Goal: Information Seeking & Learning: Check status

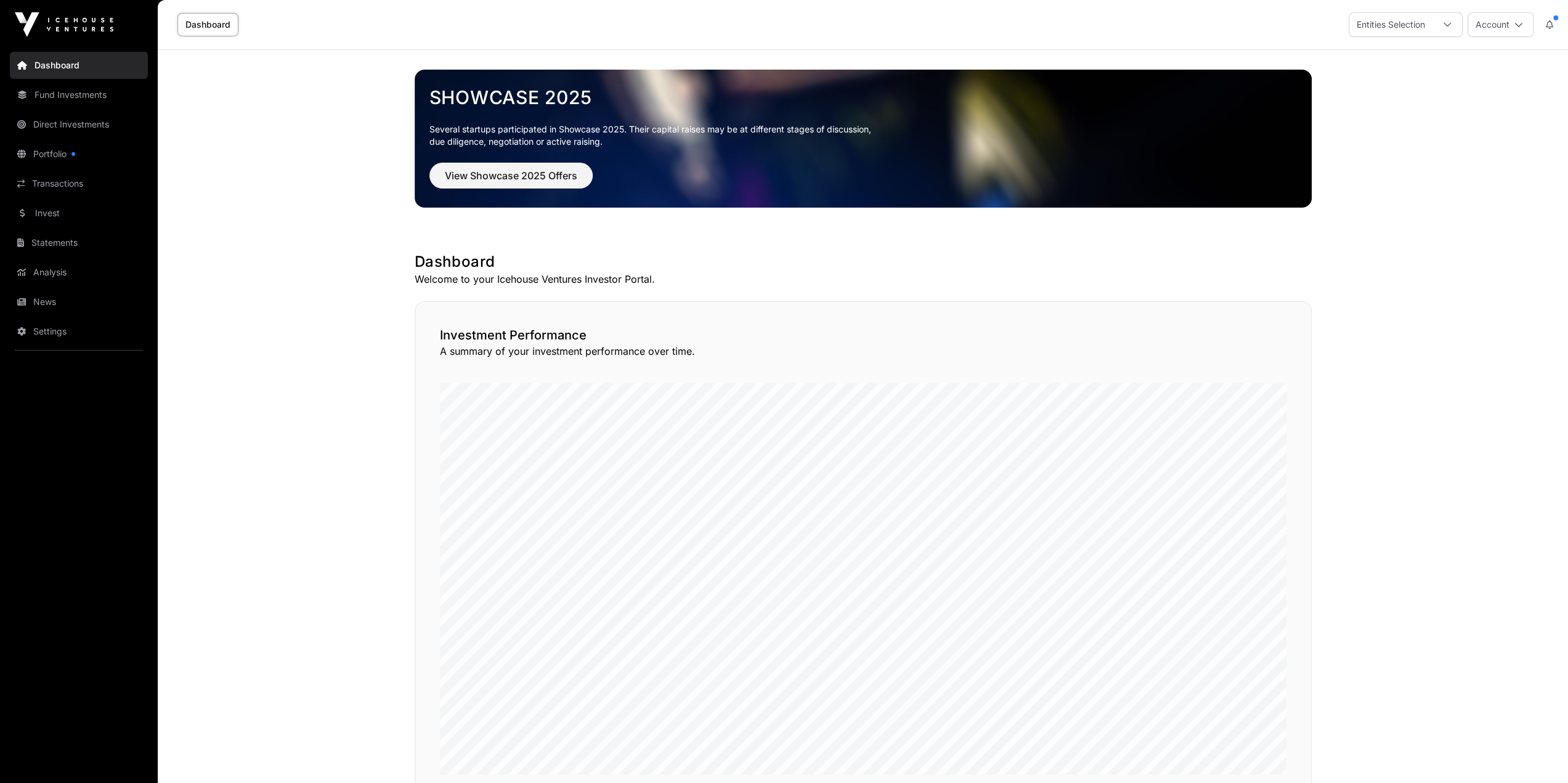
click at [51, 217] on link "Invest" at bounding box center [79, 213] width 138 height 27
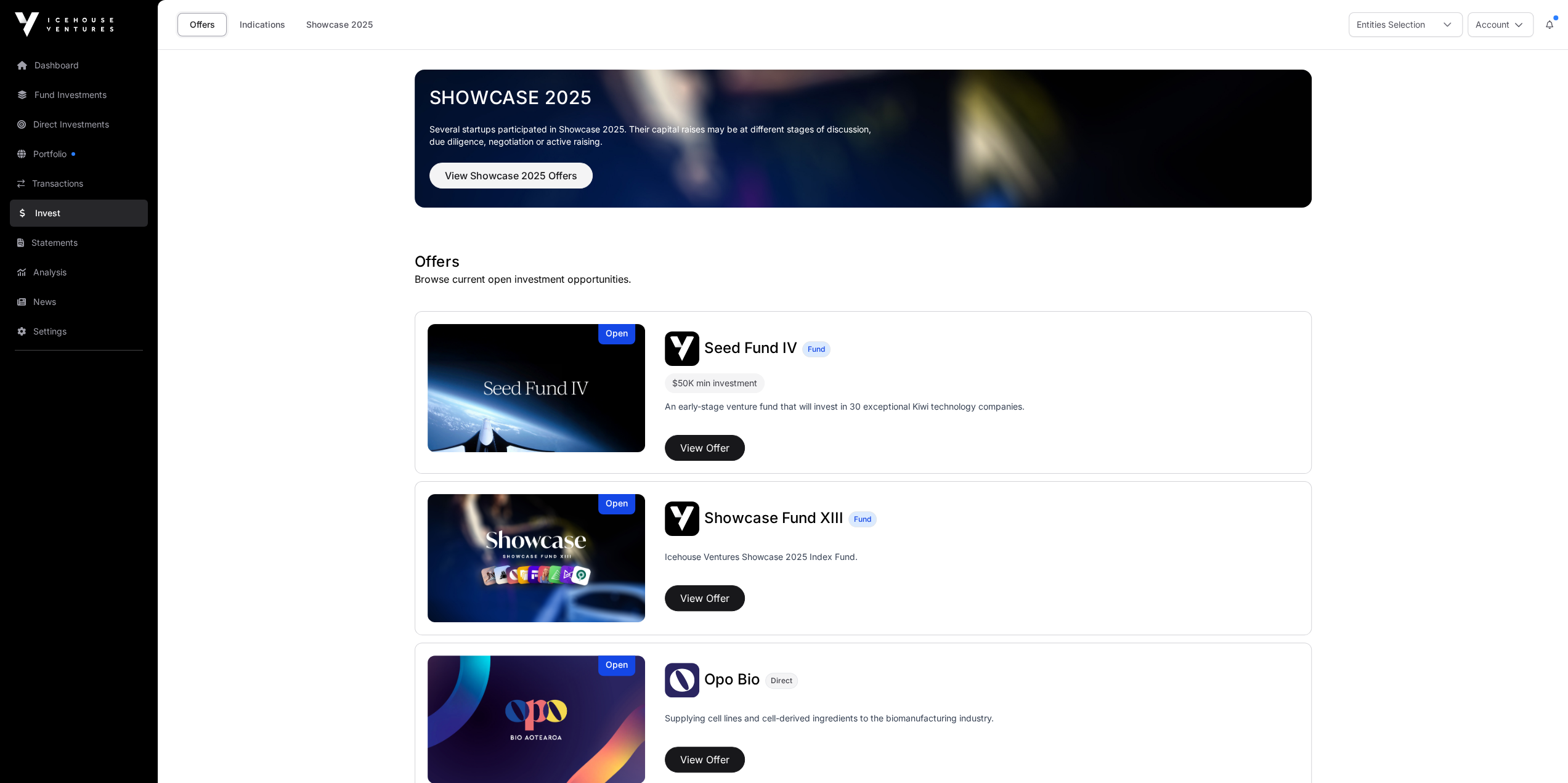
click at [81, 236] on link "Statements" at bounding box center [79, 242] width 138 height 27
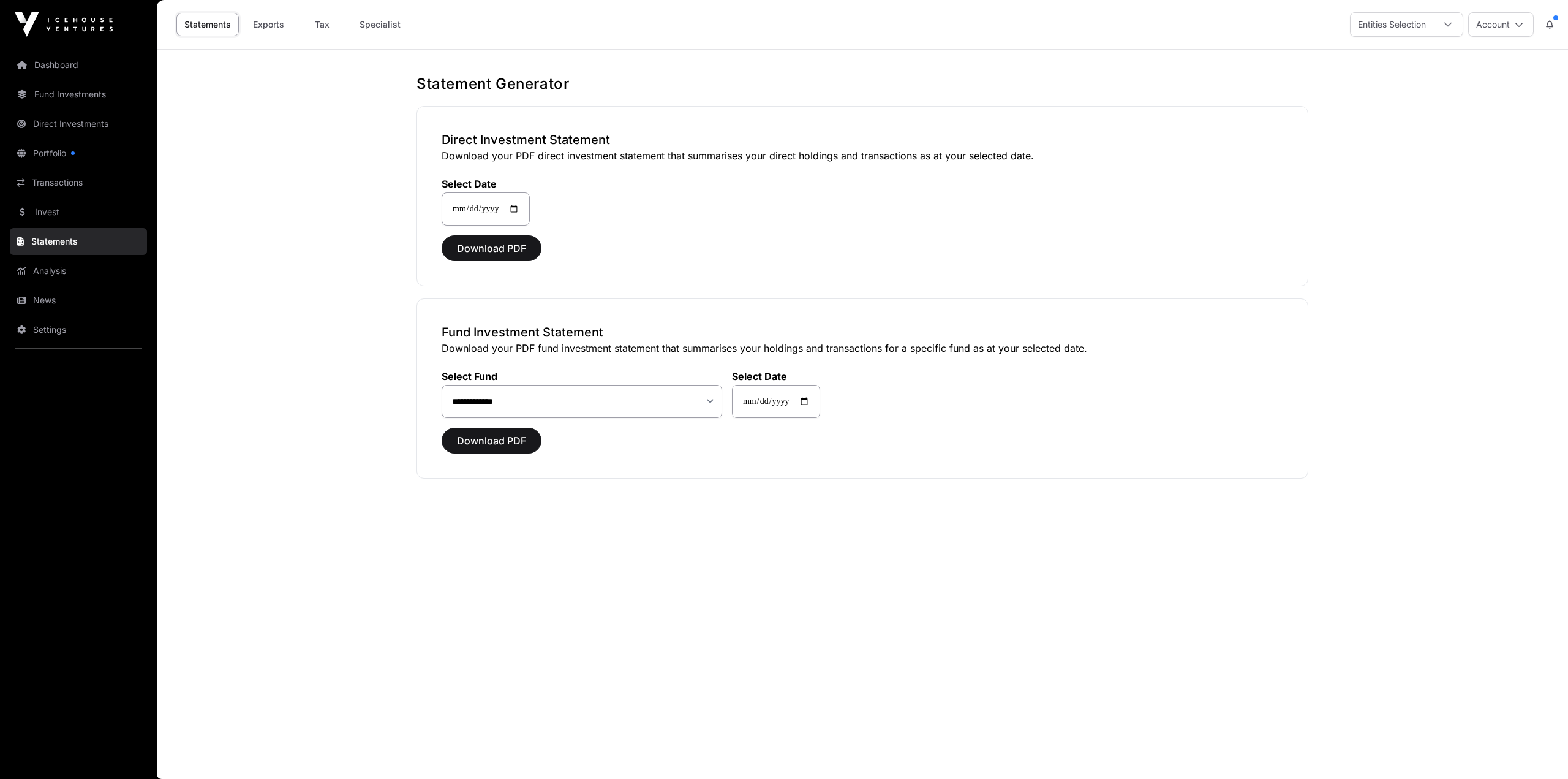
click at [67, 275] on link "Analysis" at bounding box center [78, 271] width 137 height 27
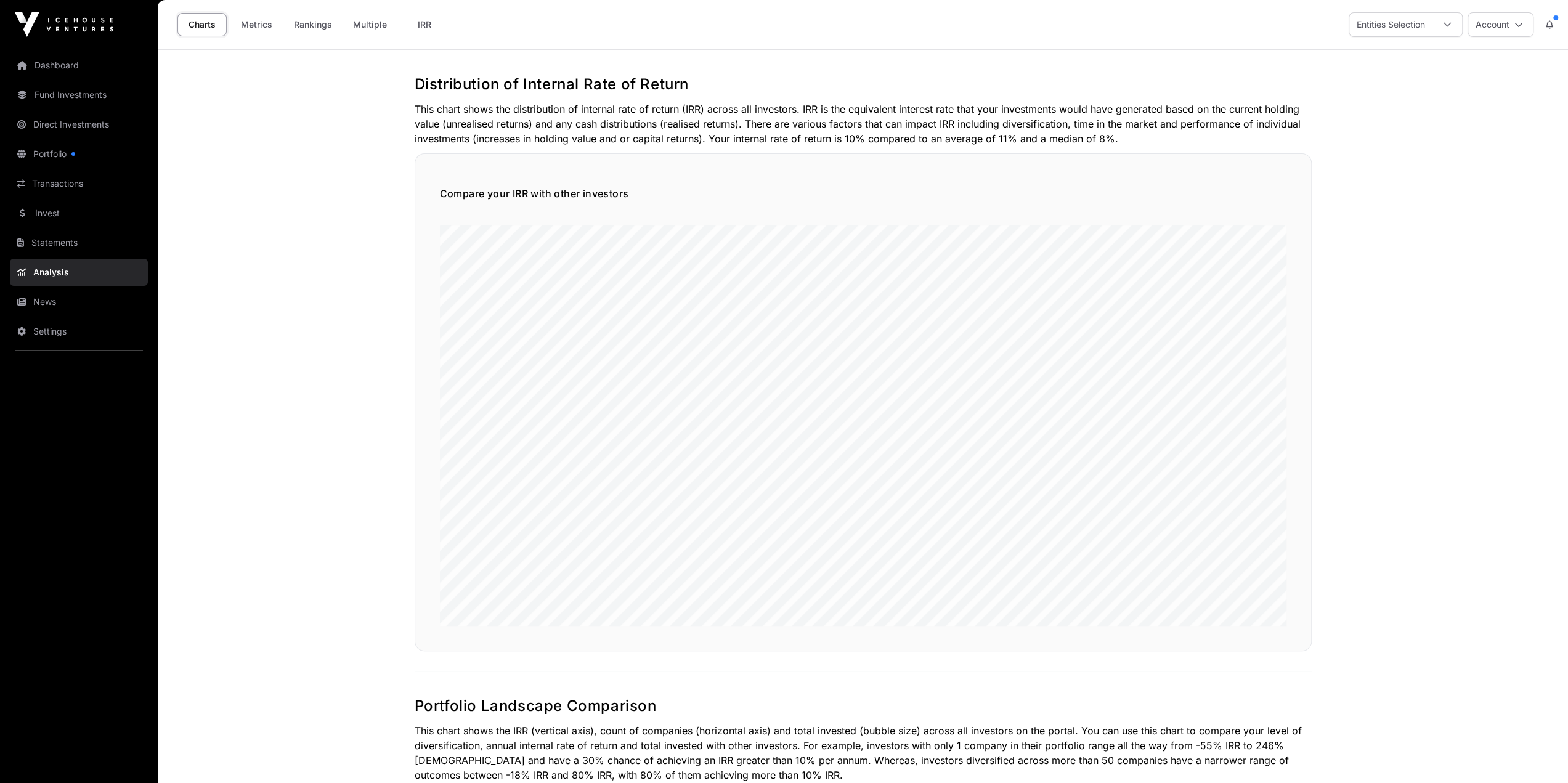
click at [58, 307] on link "News" at bounding box center [79, 301] width 138 height 27
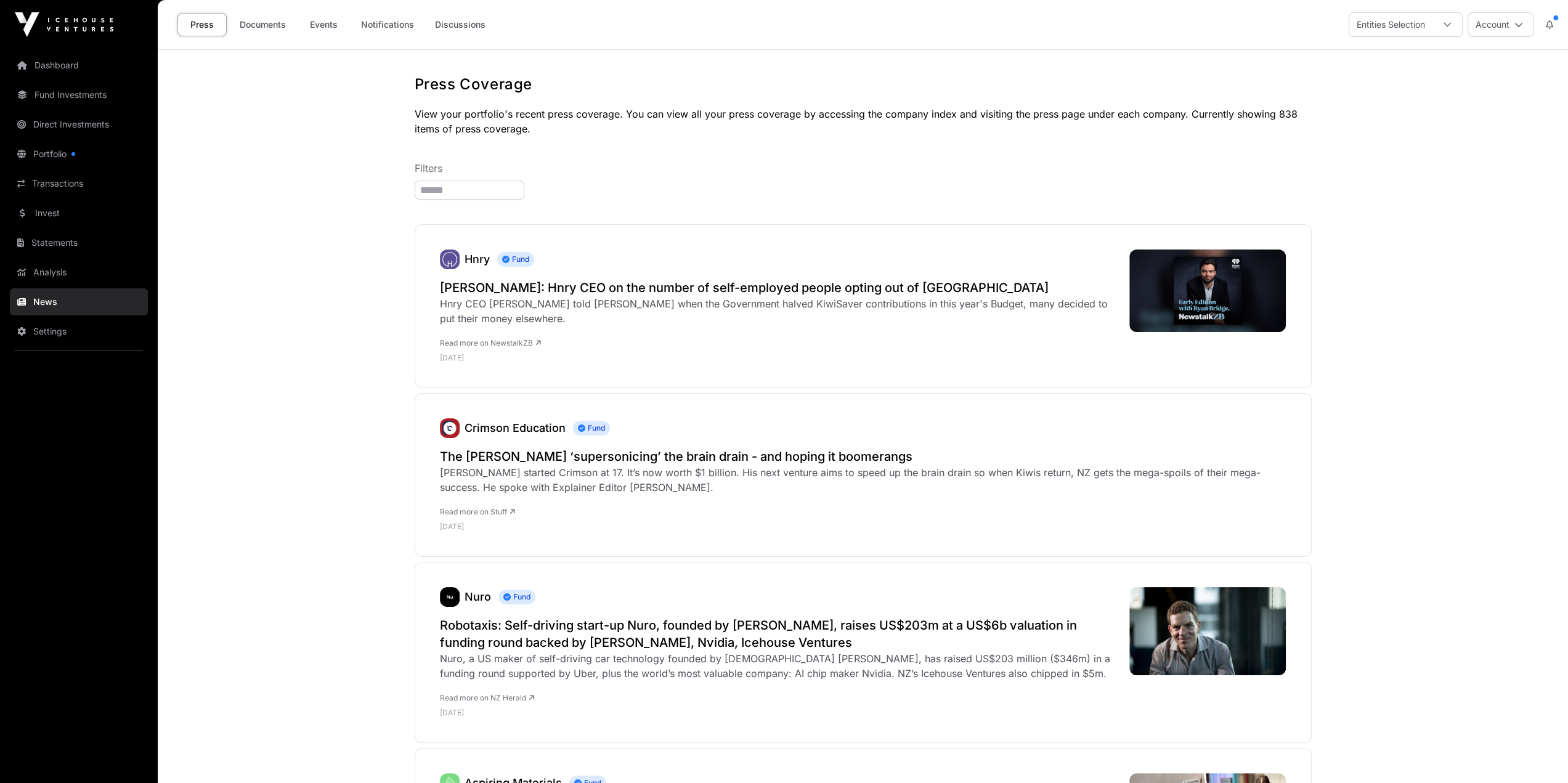
click at [75, 207] on link "Invest" at bounding box center [79, 213] width 138 height 27
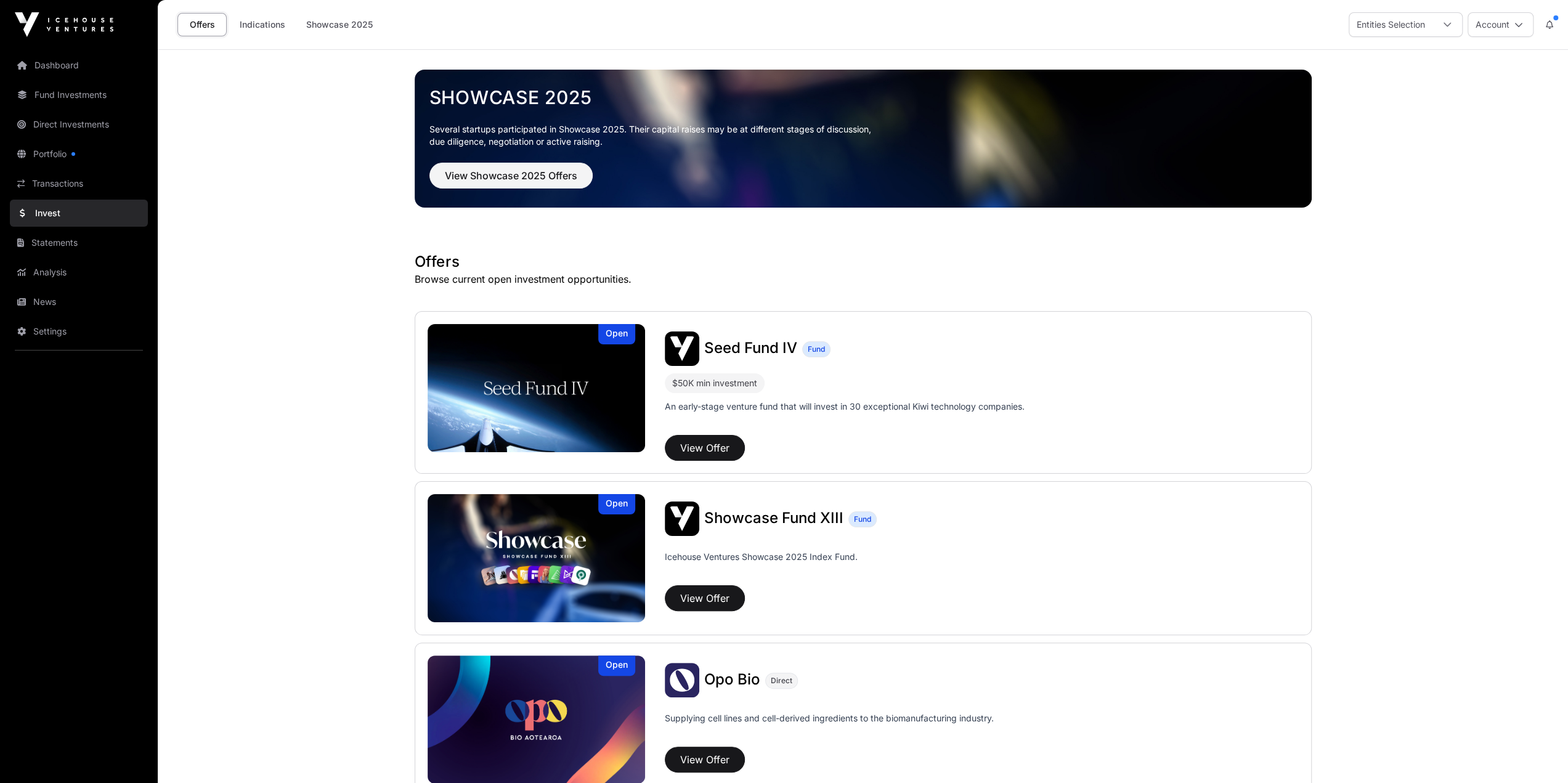
click at [87, 95] on link "Fund Investments" at bounding box center [79, 95] width 138 height 27
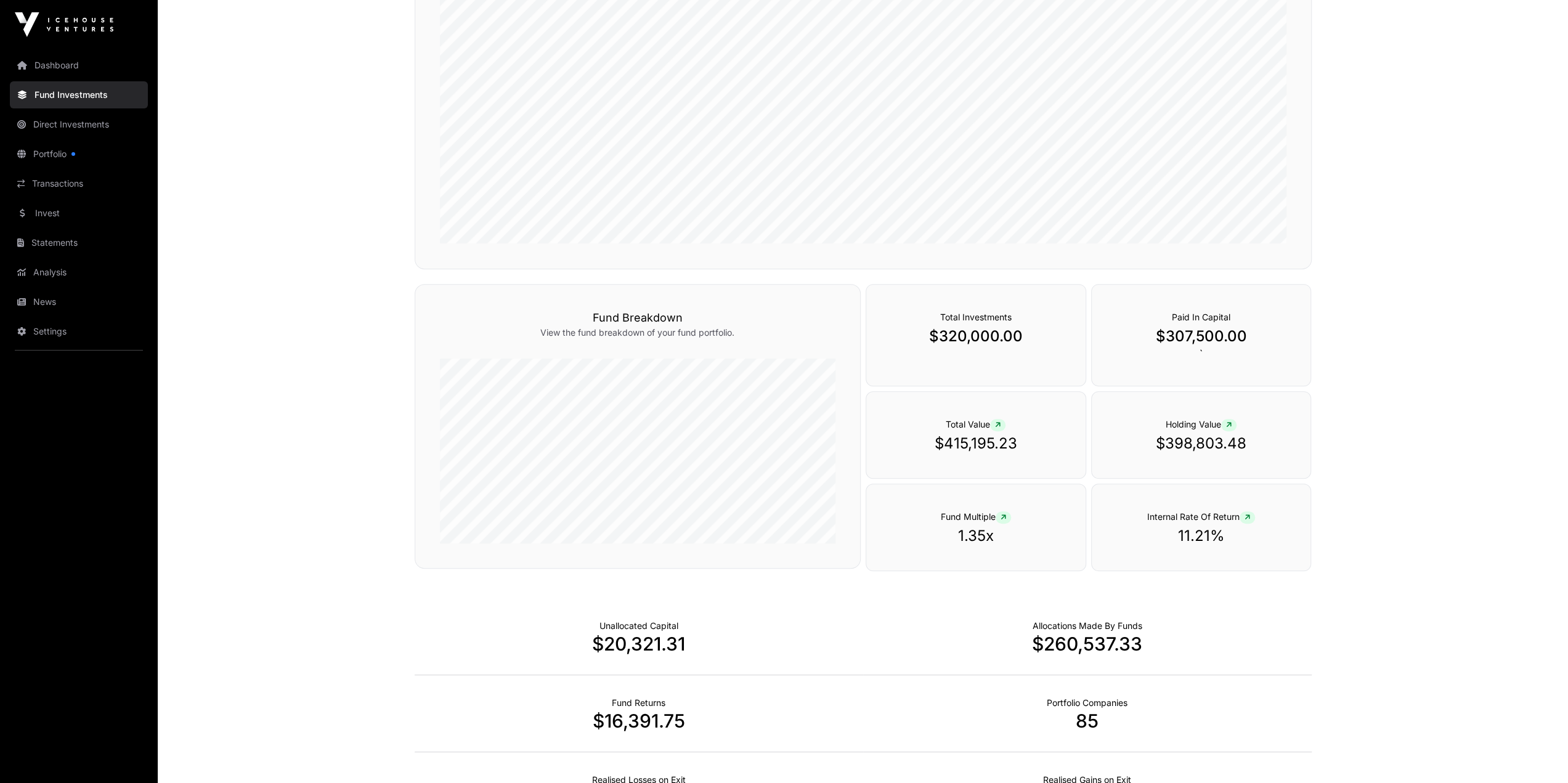
scroll to position [609, 0]
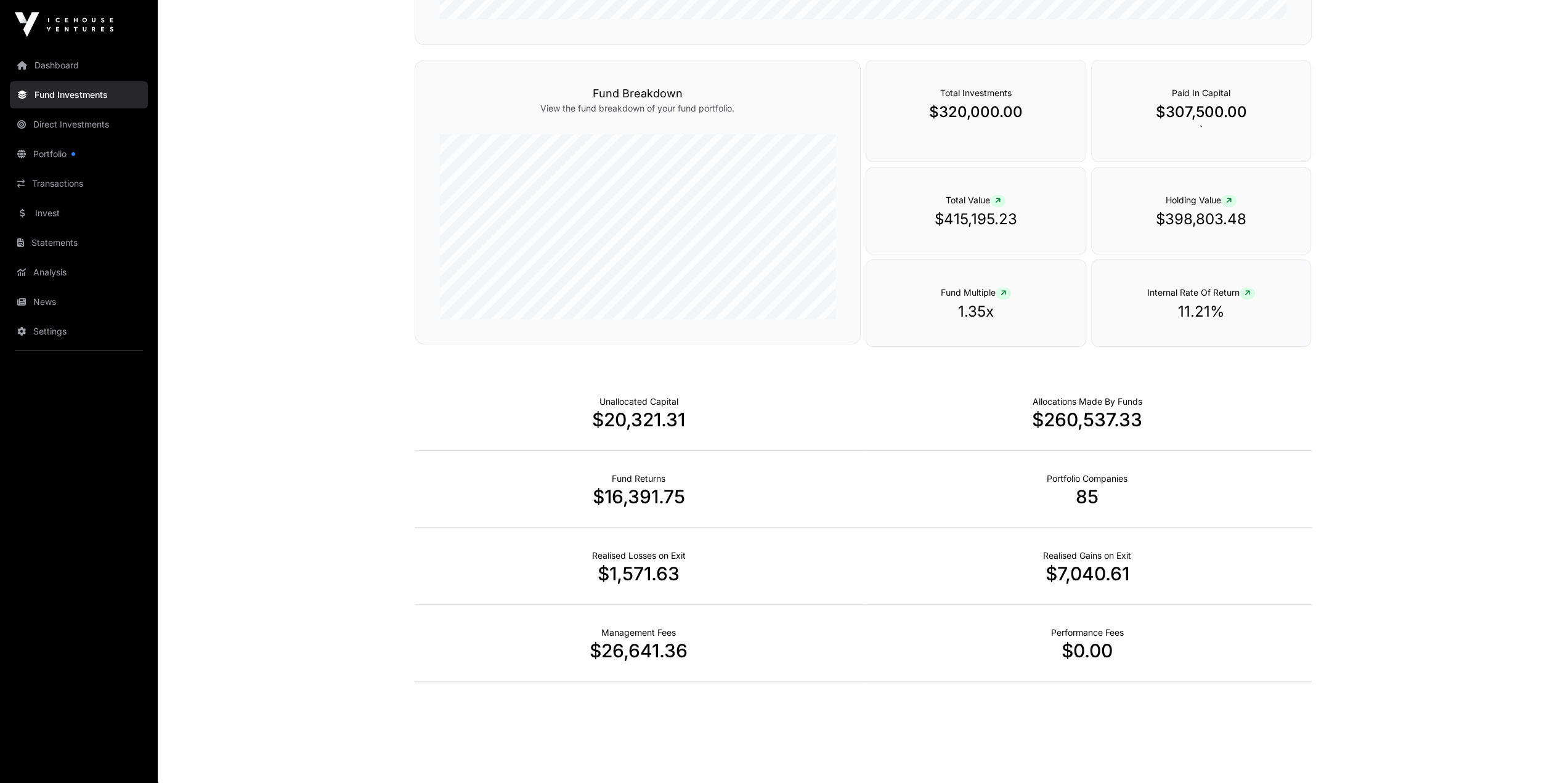
click at [48, 144] on link "Portfolio" at bounding box center [79, 153] width 138 height 27
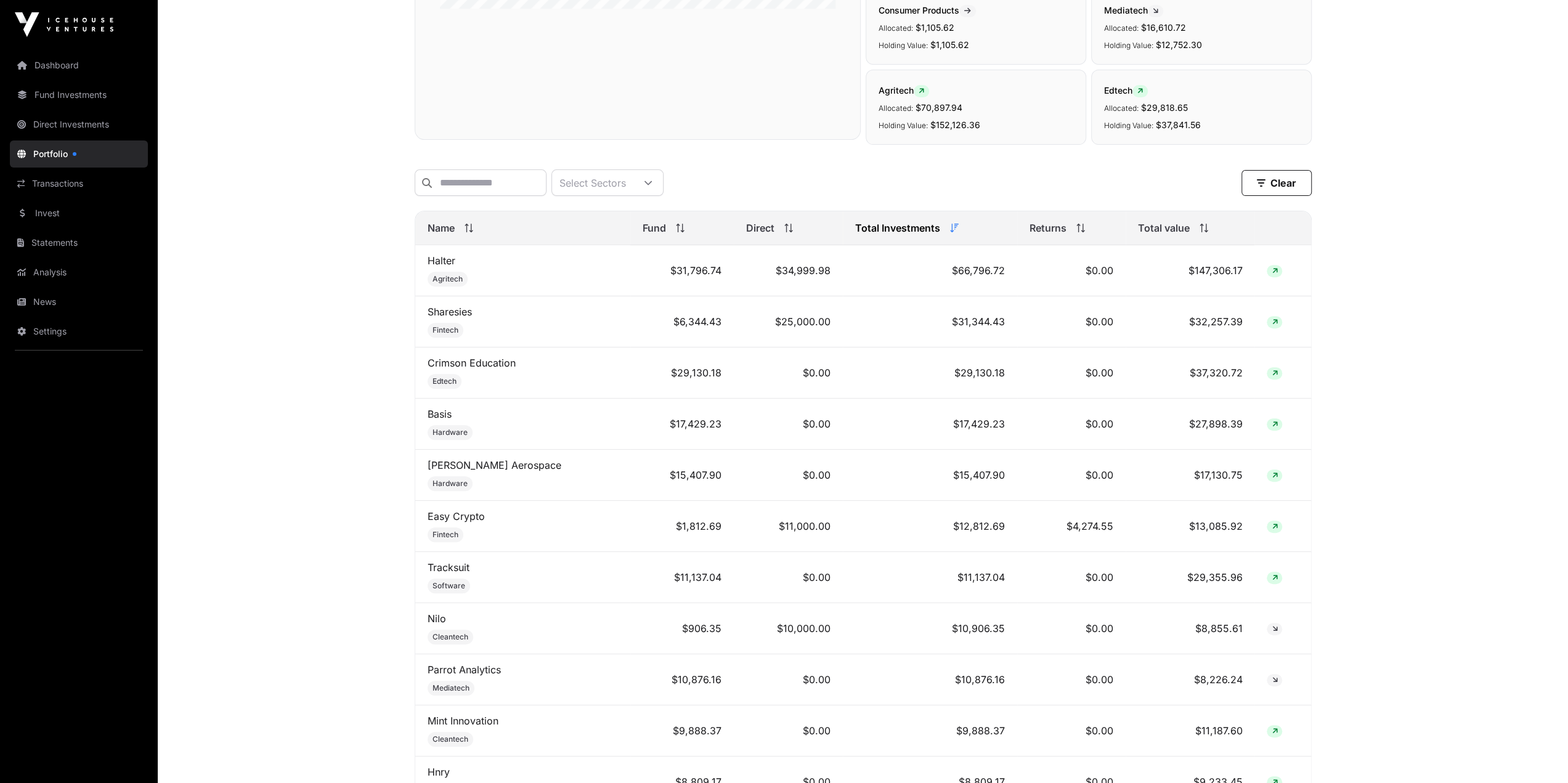
scroll to position [410, 0]
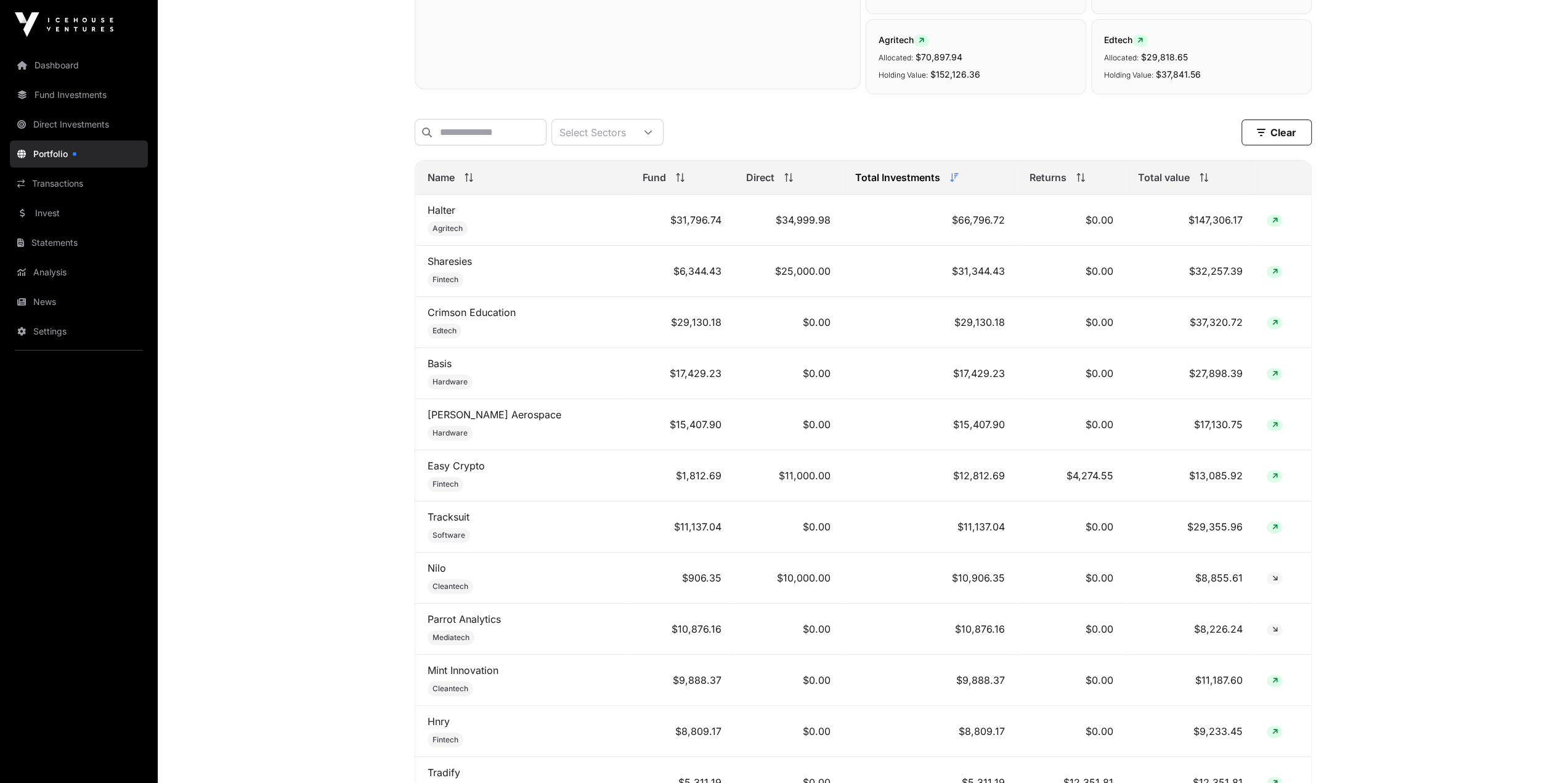
click at [1183, 182] on span "Total value" at bounding box center [1163, 178] width 51 height 15
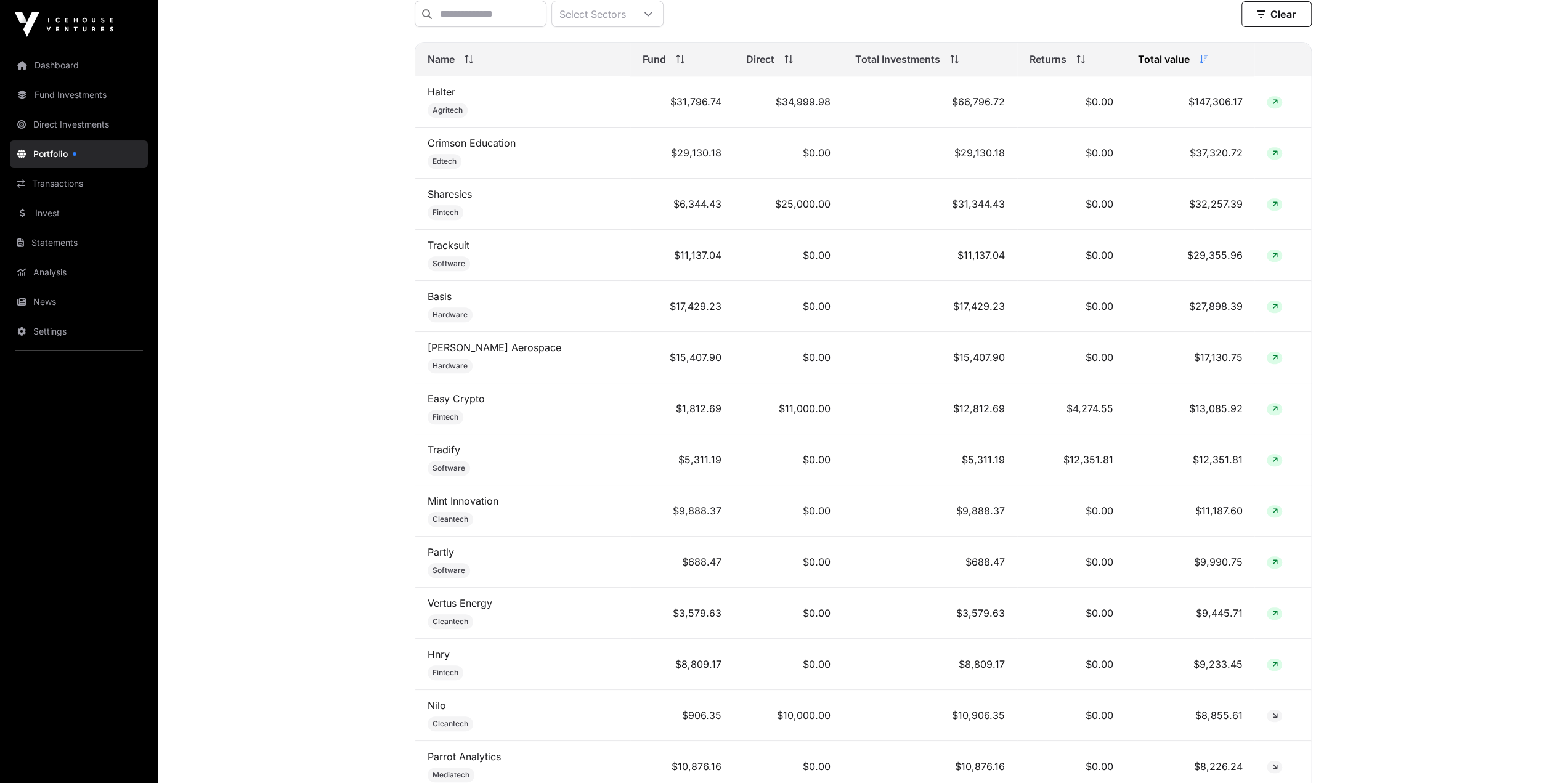
scroll to position [0, 0]
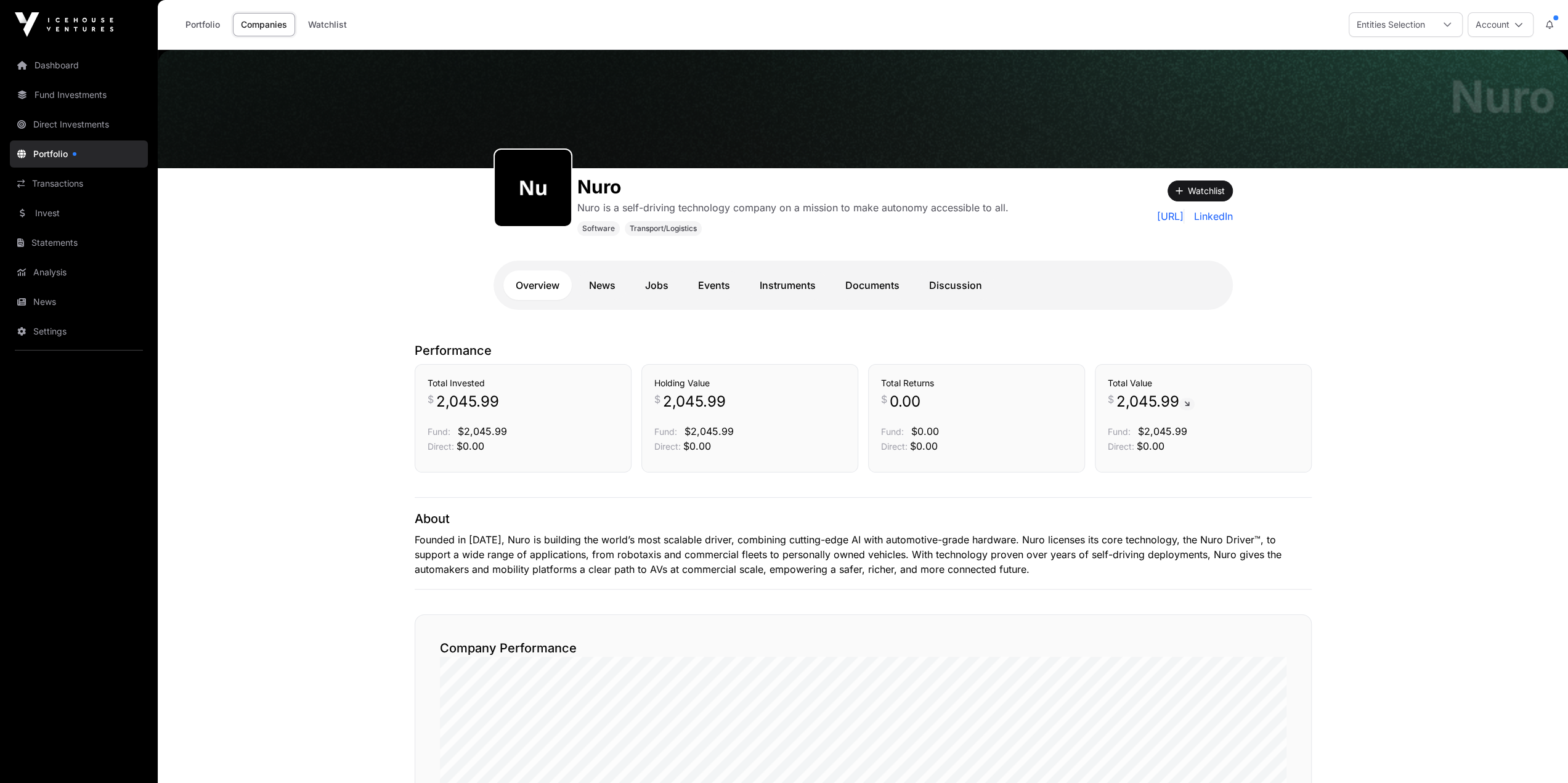
click at [796, 286] on link "Instruments" at bounding box center [787, 285] width 80 height 30
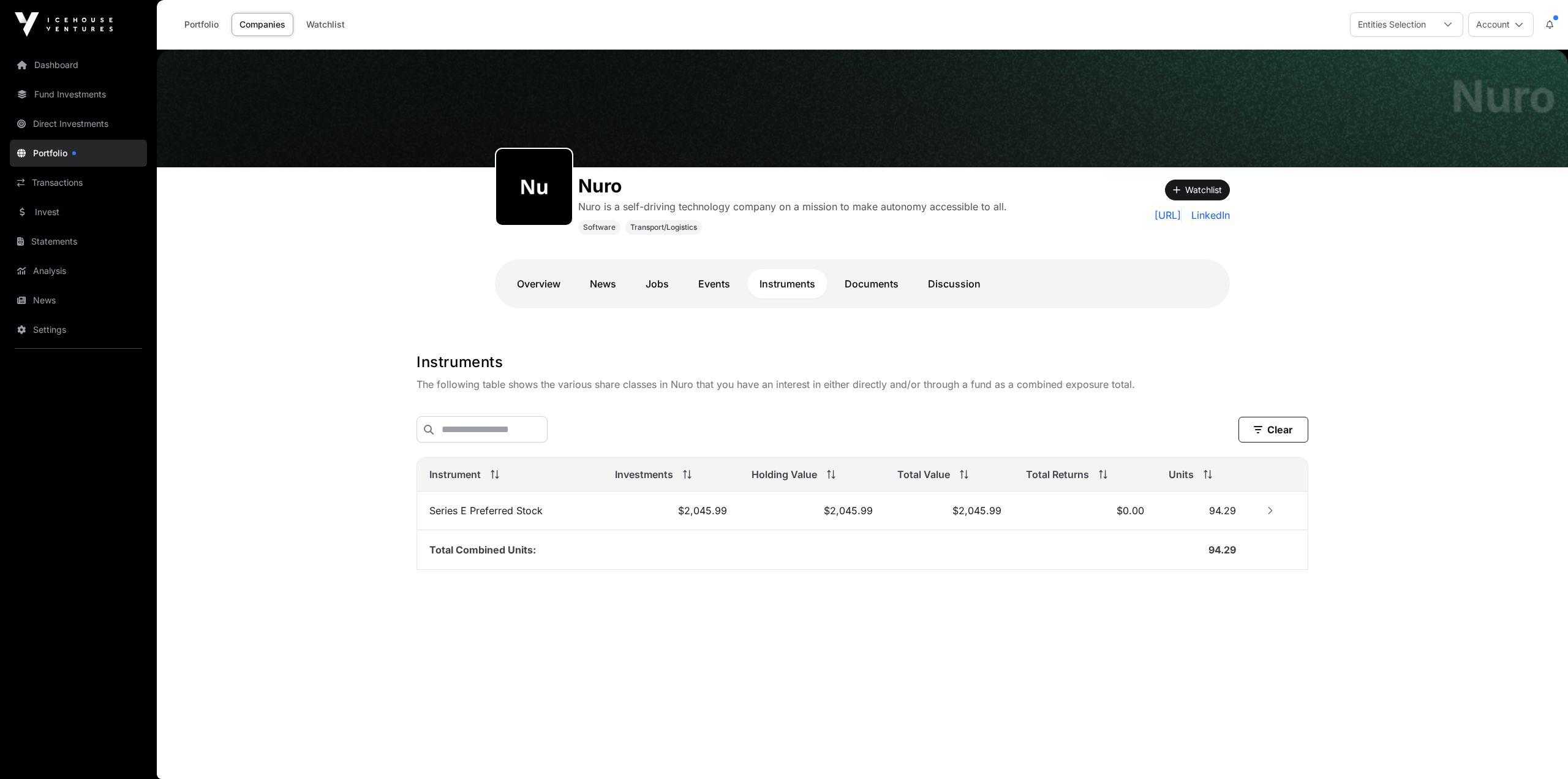
click at [632, 510] on td "$2,045.99" at bounding box center [671, 510] width 136 height 39
click at [1269, 515] on button "Row Collapsed" at bounding box center [1270, 511] width 20 height 20
